Goal: Find specific page/section: Find specific page/section

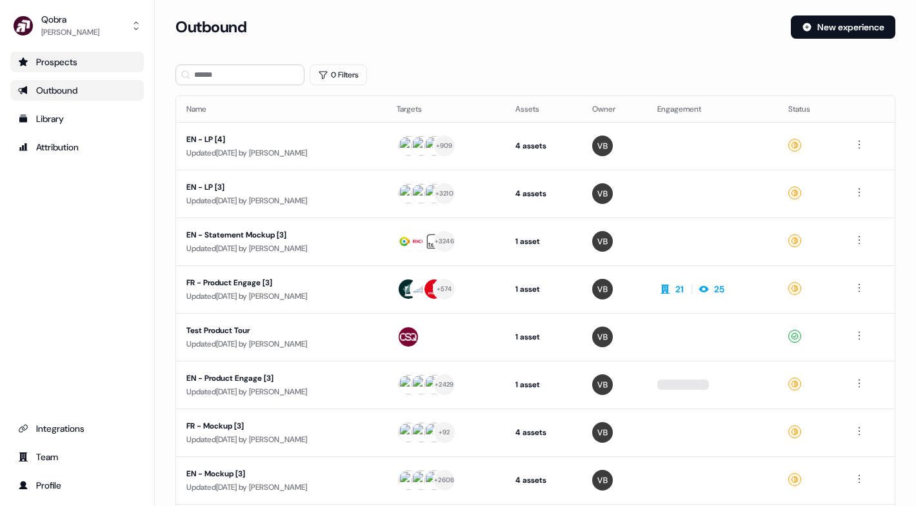
click at [97, 54] on link "Prospects" at bounding box center [77, 62] width 134 height 21
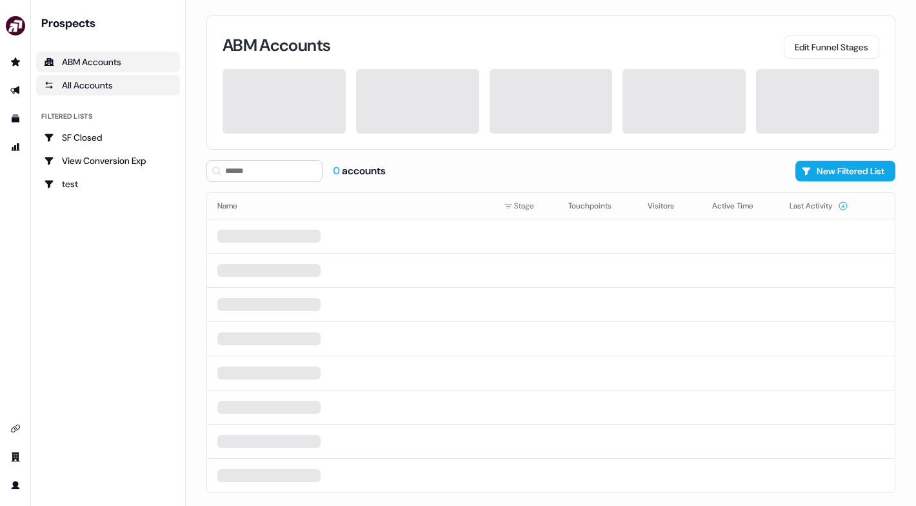
click at [105, 75] on link "All Accounts" at bounding box center [108, 85] width 144 height 21
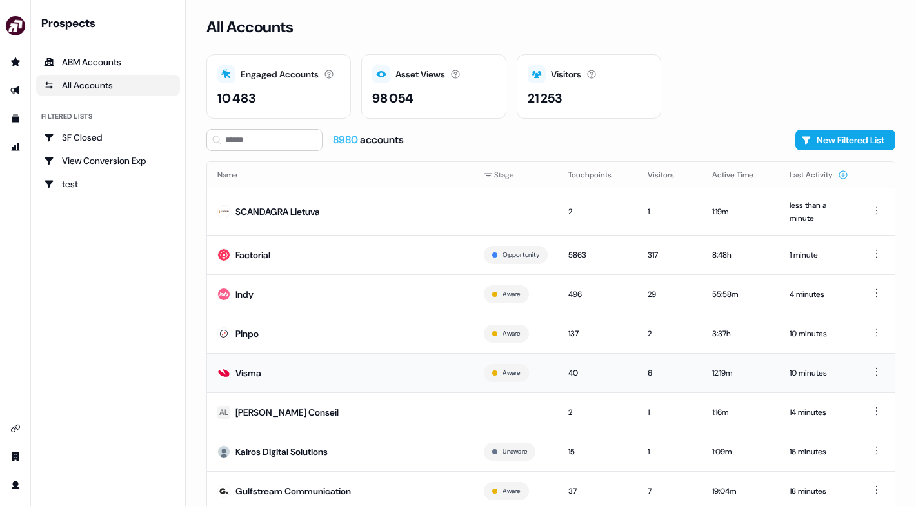
click at [424, 374] on td "Visma" at bounding box center [340, 372] width 266 height 39
